Goal: Navigation & Orientation: Find specific page/section

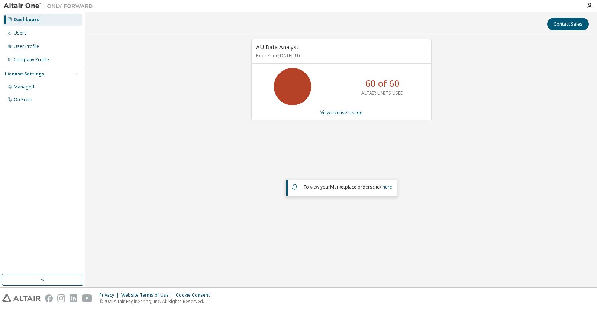
click at [26, 19] on div "Dashboard" at bounding box center [27, 20] width 26 height 6
